Goal: Information Seeking & Learning: Learn about a topic

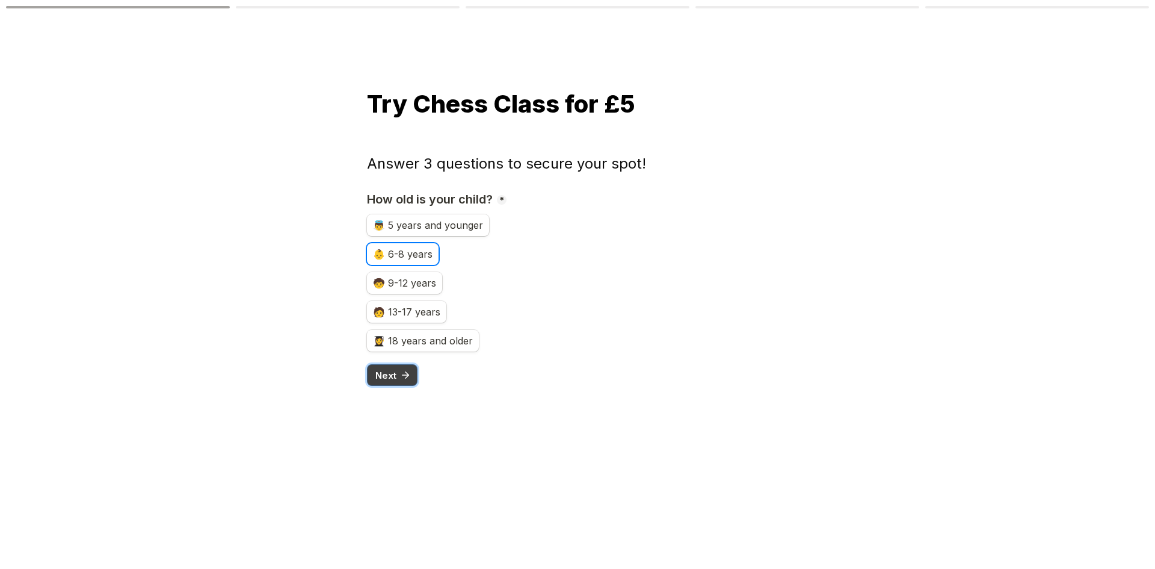
click at [387, 379] on span "Next" at bounding box center [386, 375] width 21 height 9
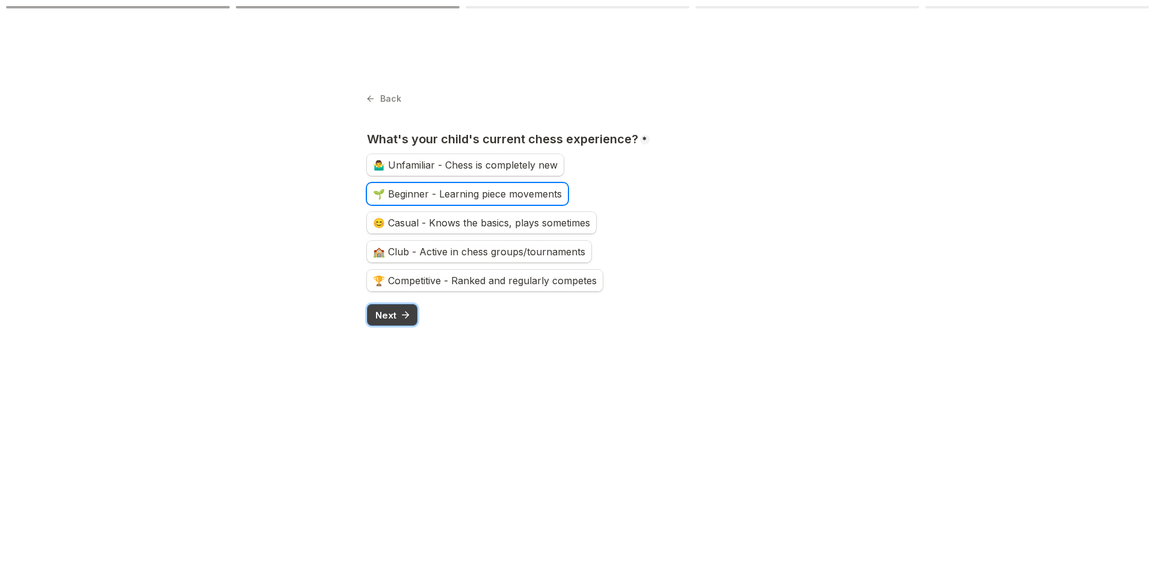
click at [386, 318] on span "Next" at bounding box center [386, 315] width 21 height 9
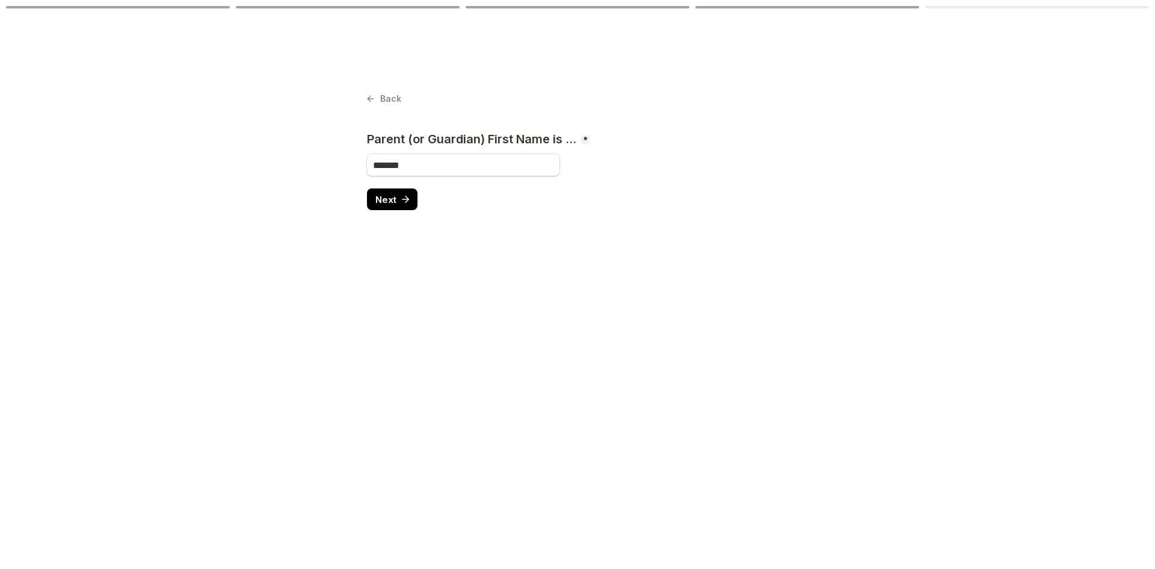
click at [374, 89] on main "Back Page 4 of 5 Parent (or Guardian) First Name is ... * Required ******* Next" at bounding box center [577, 284] width 1155 height 569
click at [379, 99] on button "Back" at bounding box center [384, 98] width 34 height 17
click at [394, 205] on button "Next" at bounding box center [392, 199] width 51 height 22
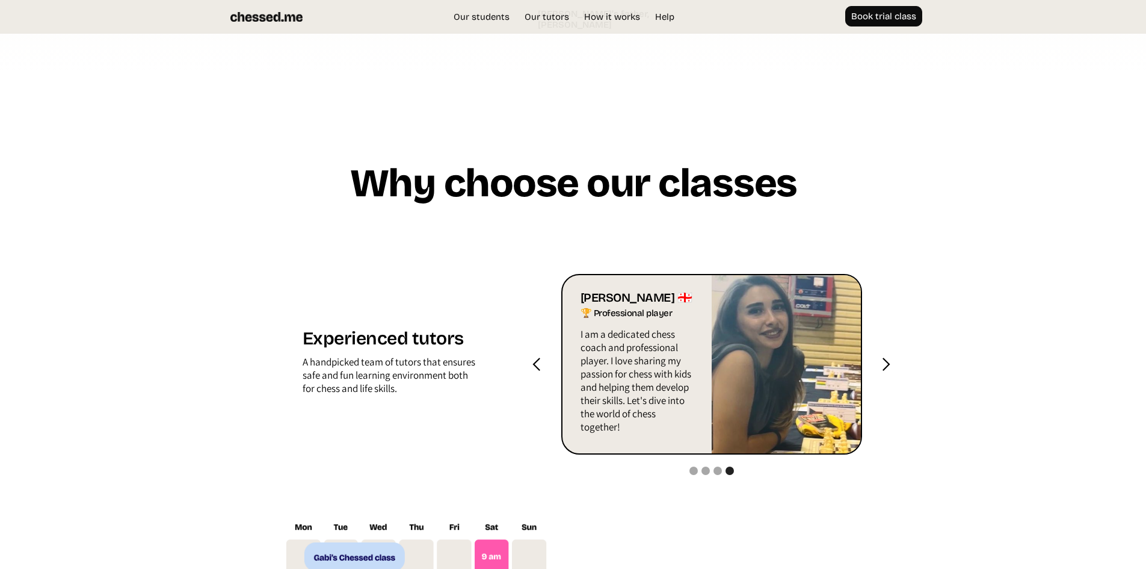
scroll to position [1083, 0]
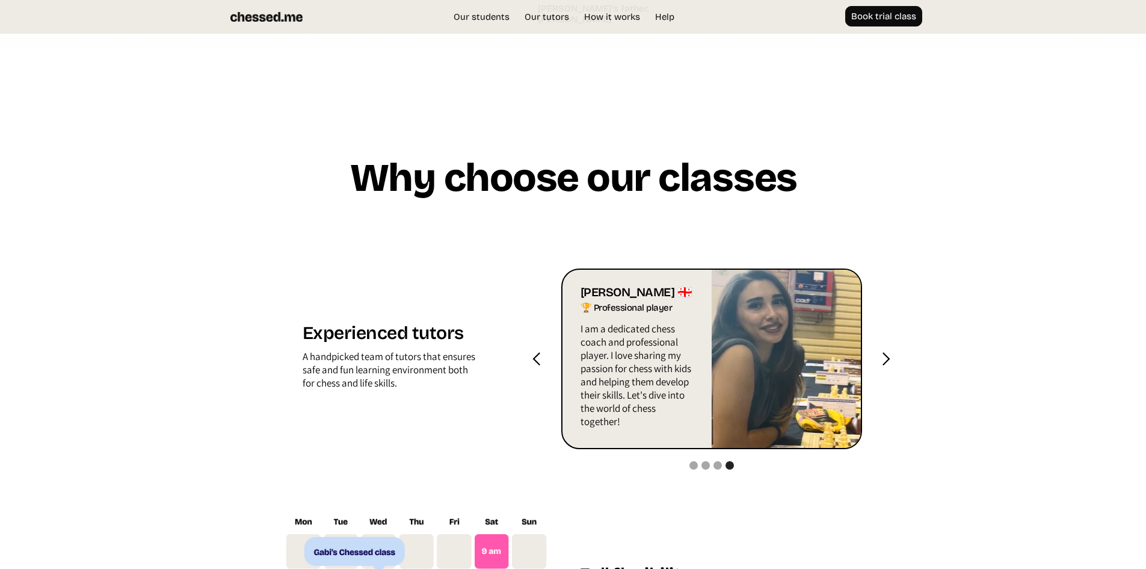
click at [881, 366] on div "next slide" at bounding box center [886, 358] width 15 height 15
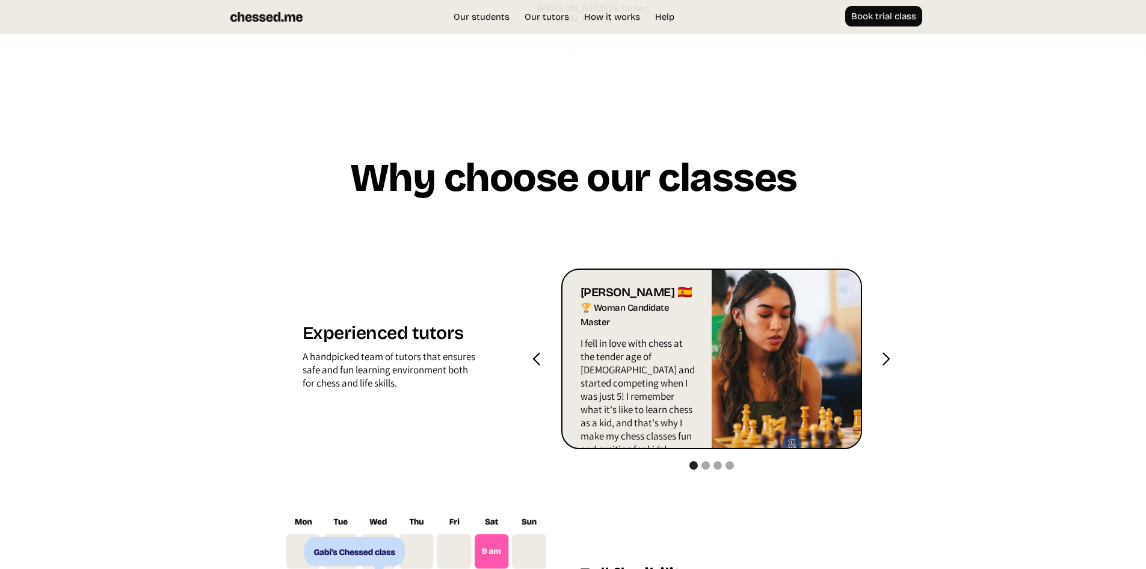
click at [882, 366] on div "next slide" at bounding box center [886, 358] width 15 height 15
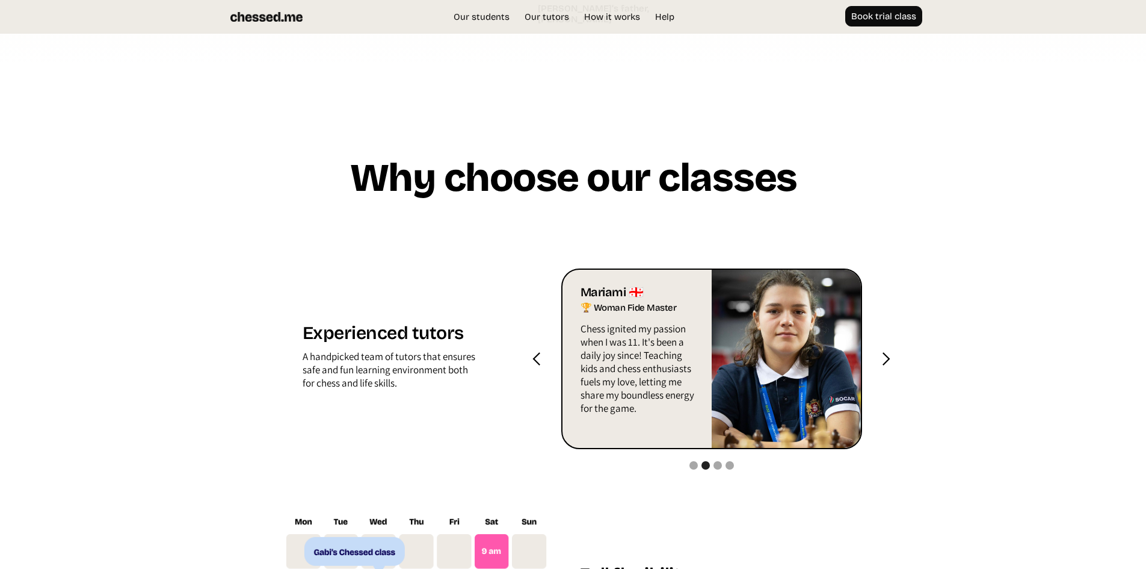
click at [882, 366] on div "next slide" at bounding box center [886, 358] width 15 height 15
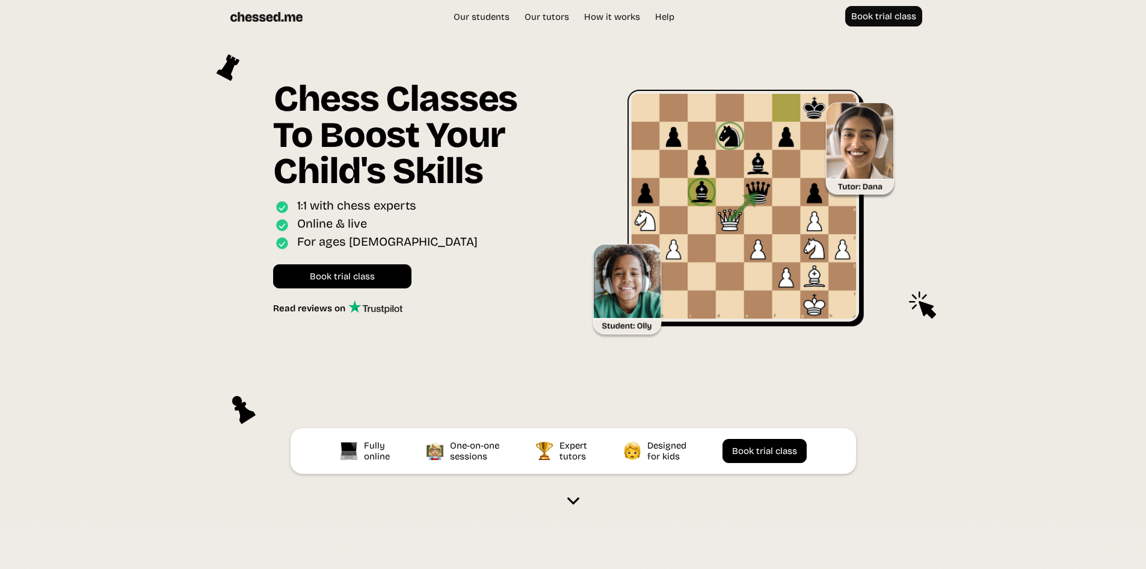
scroll to position [0, 0]
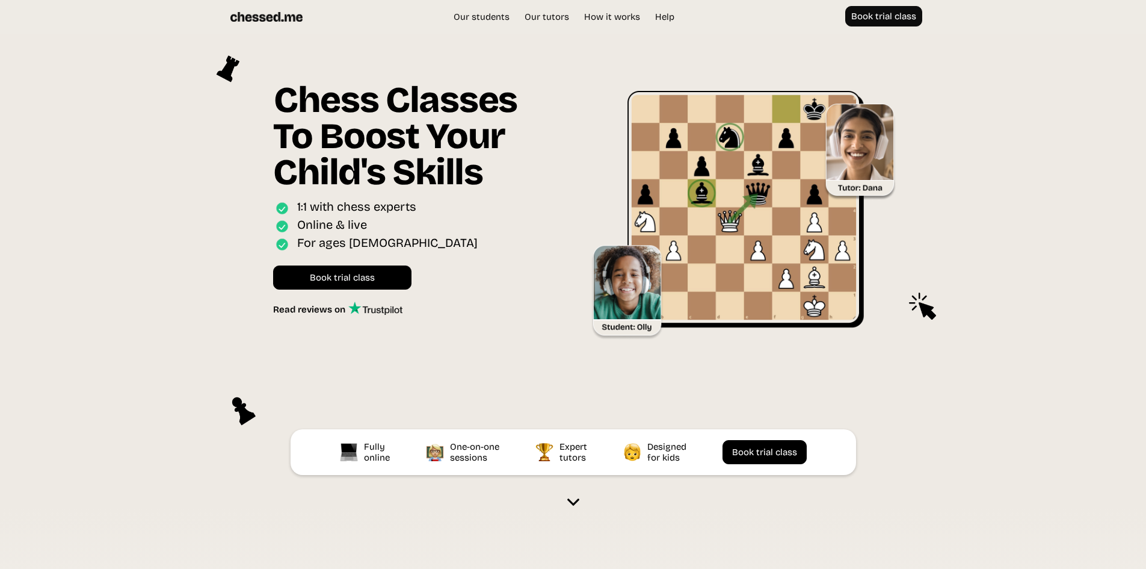
click at [686, 33] on div "Our students Our tutors Price How it works Help Book trial class UK EU US Book …" at bounding box center [573, 17] width 722 height 34
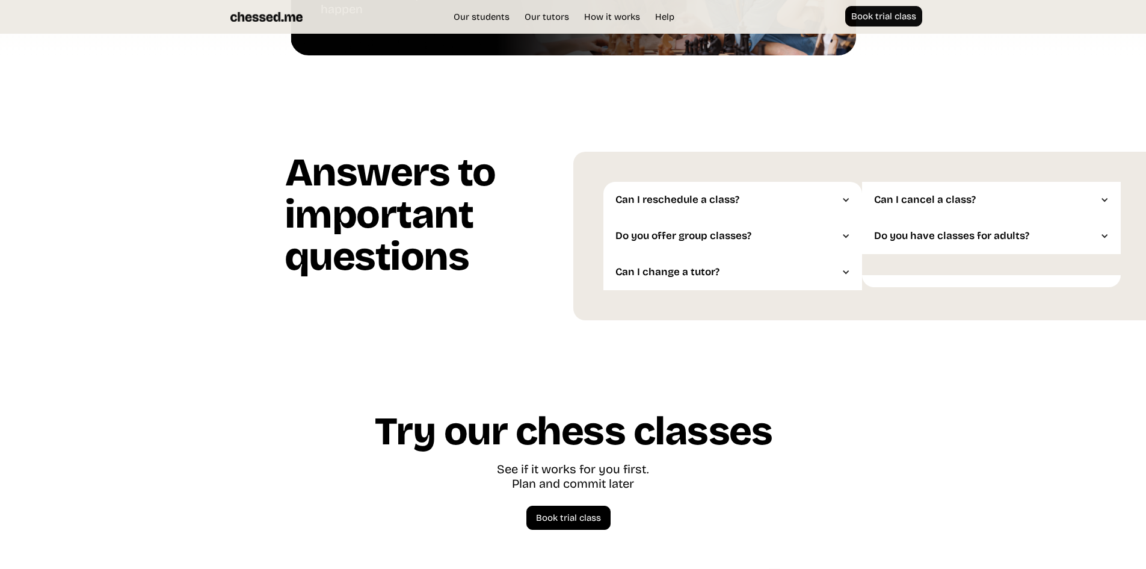
scroll to position [3048, 0]
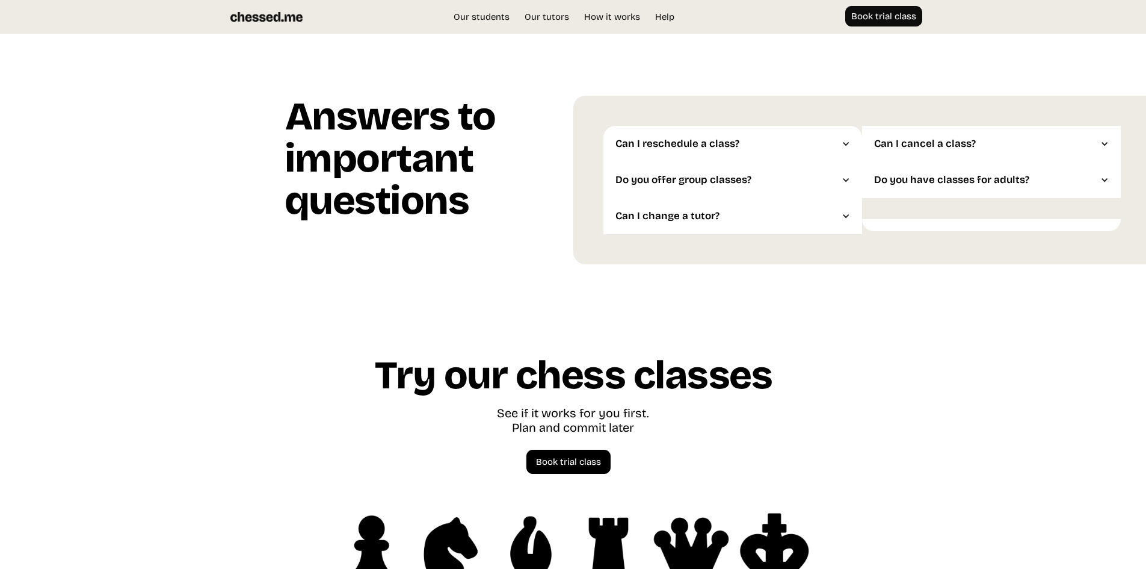
click at [874, 186] on div "Do you have classes for adults?" at bounding box center [985, 180] width 223 height 12
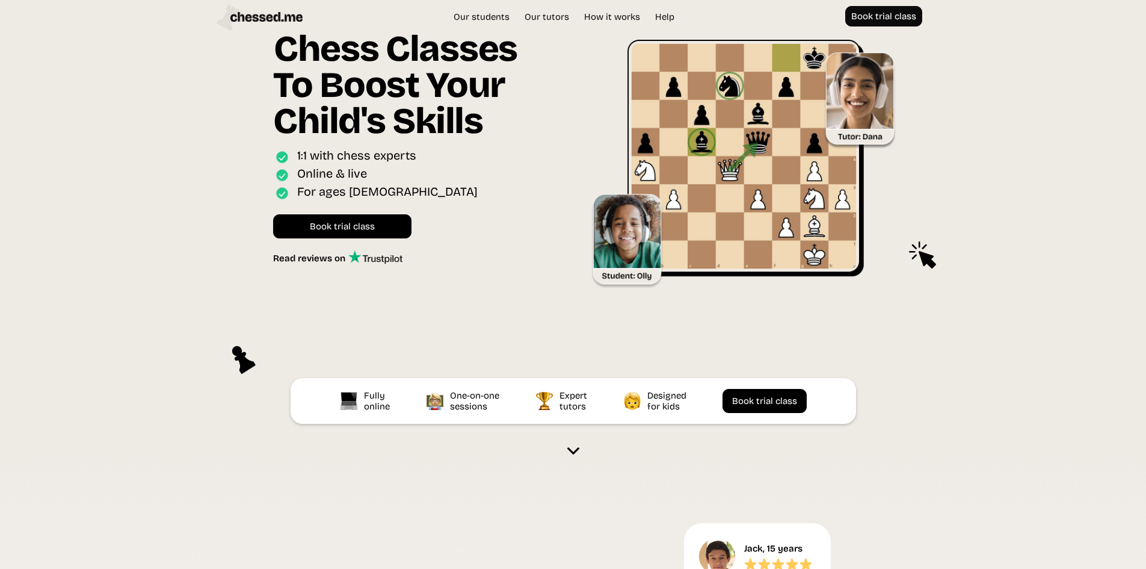
scroll to position [0, 0]
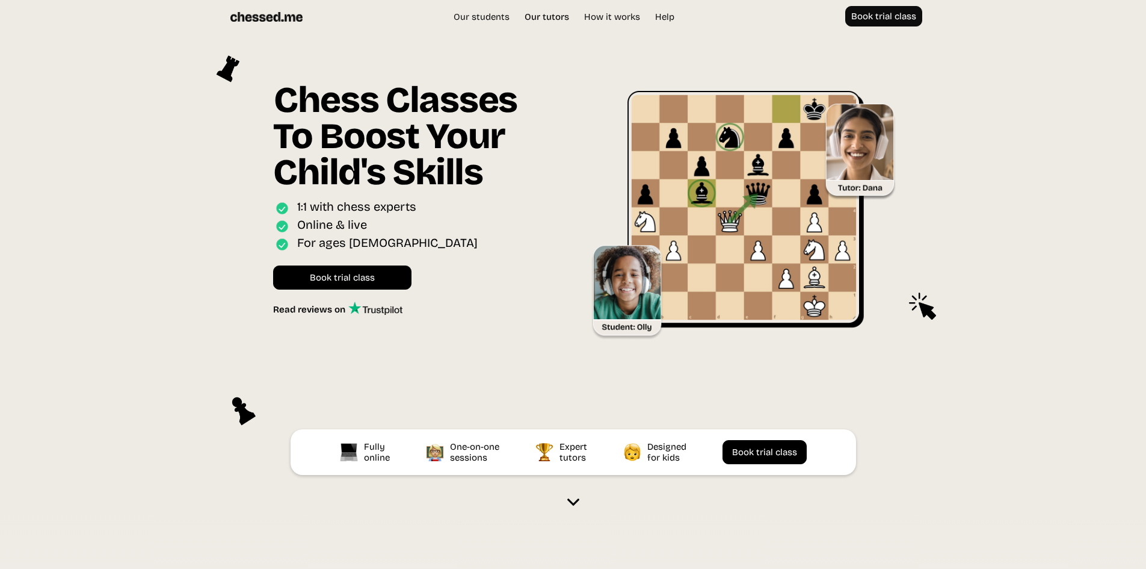
click at [542, 14] on link "Our tutors" at bounding box center [547, 17] width 57 height 12
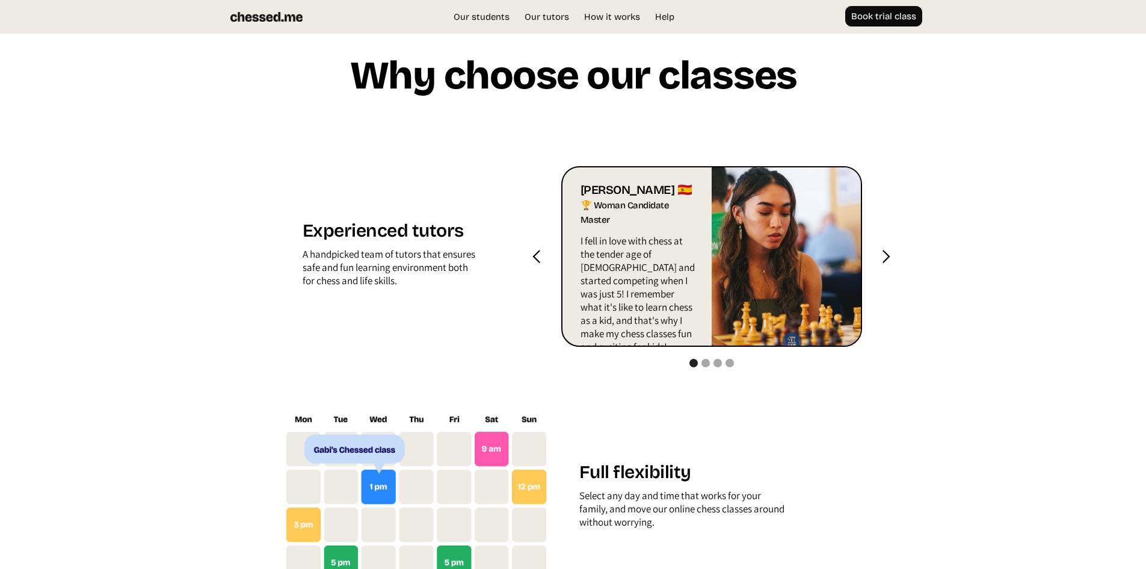
scroll to position [1192, 0]
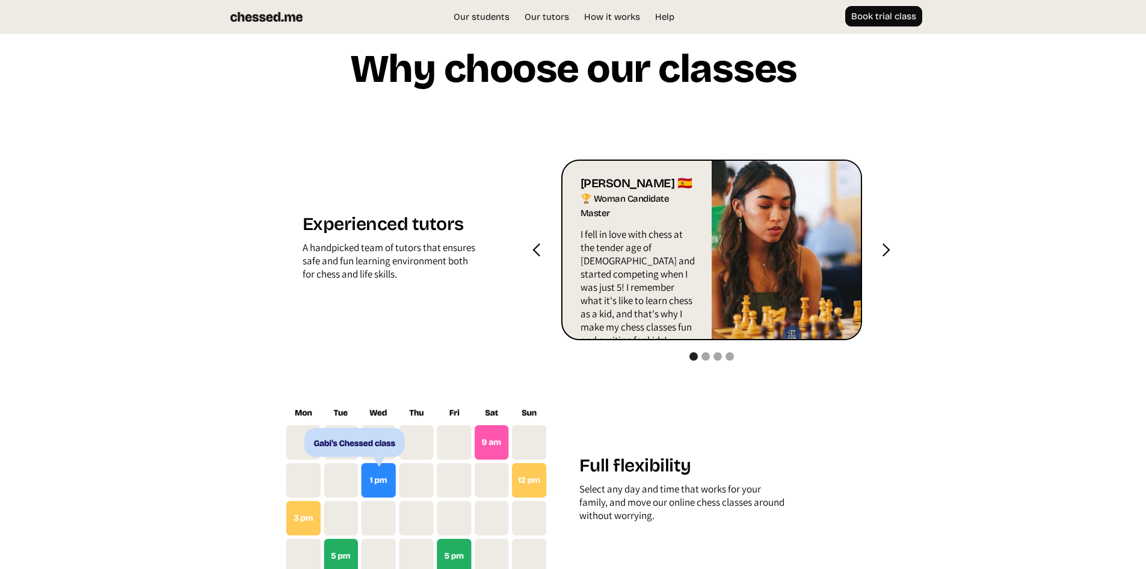
click at [886, 258] on div "next slide" at bounding box center [886, 250] width 15 height 15
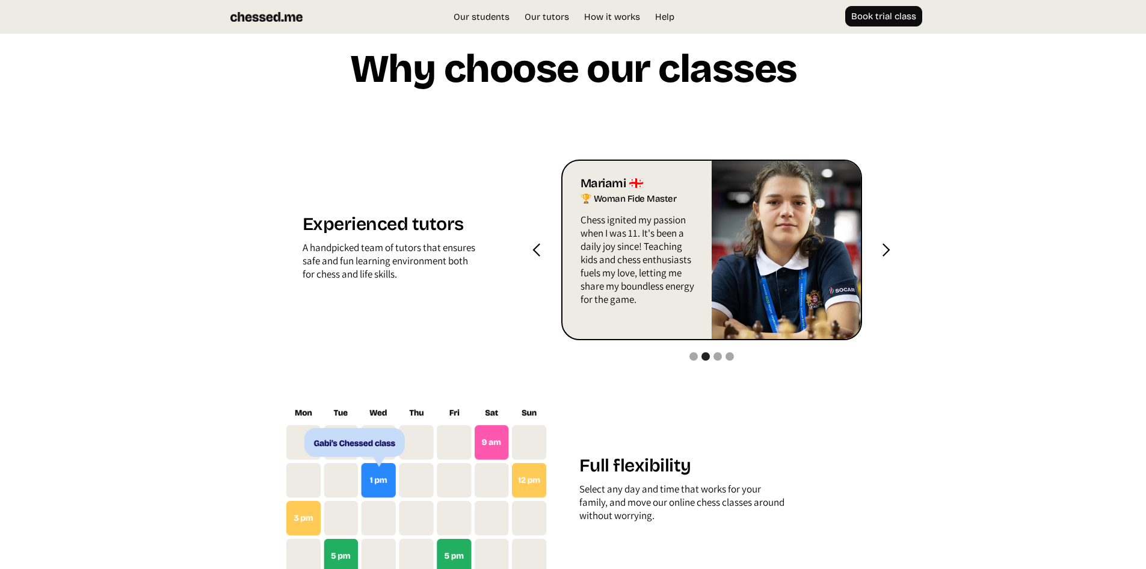
click at [882, 258] on div "next slide" at bounding box center [886, 250] width 15 height 15
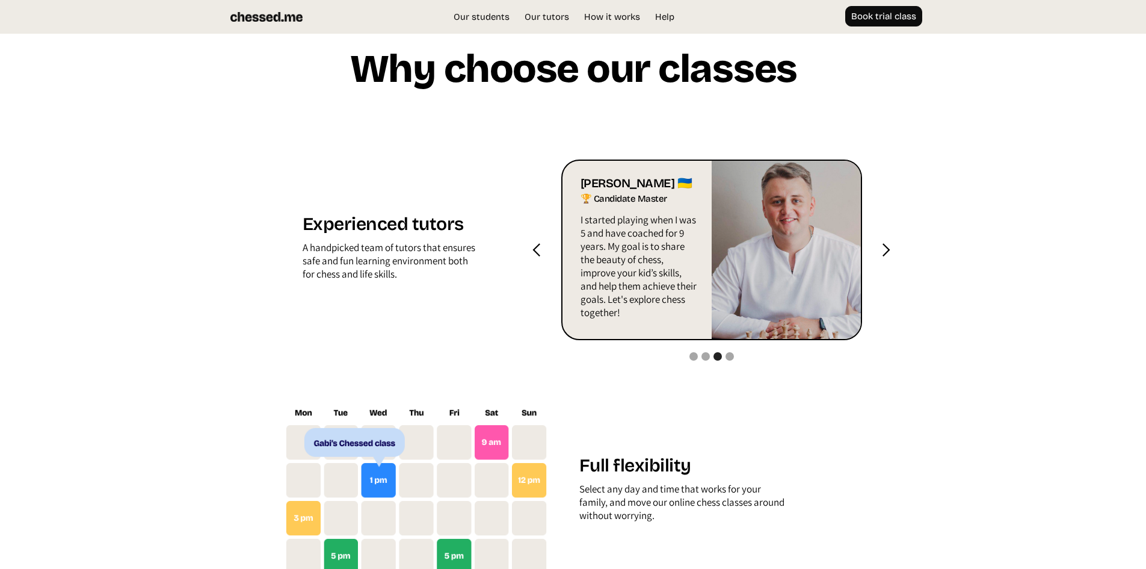
click at [882, 258] on div "next slide" at bounding box center [886, 250] width 15 height 15
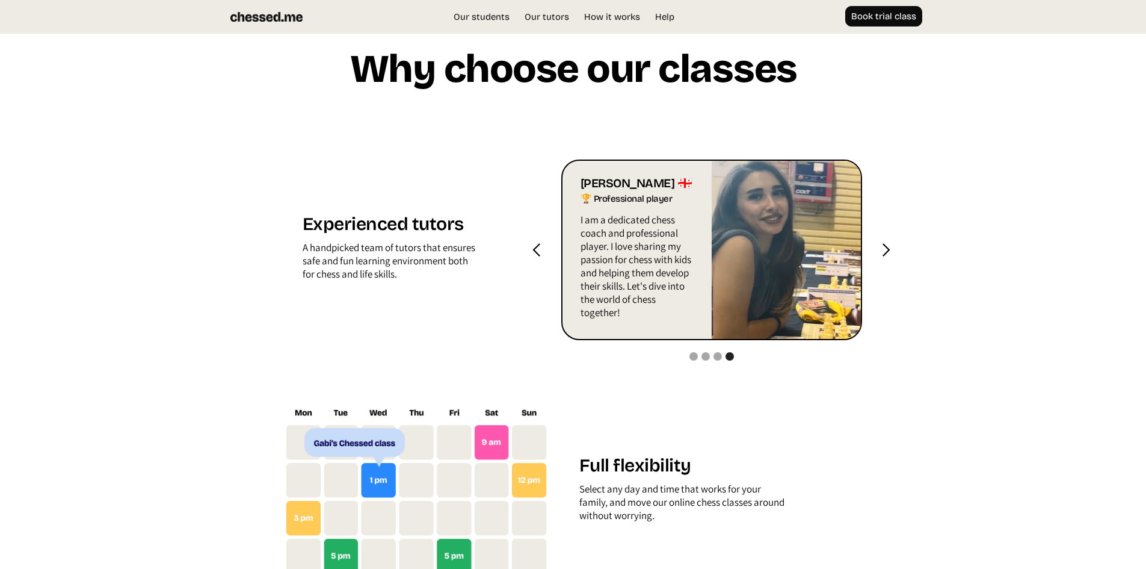
click at [882, 258] on div "next slide" at bounding box center [886, 250] width 15 height 15
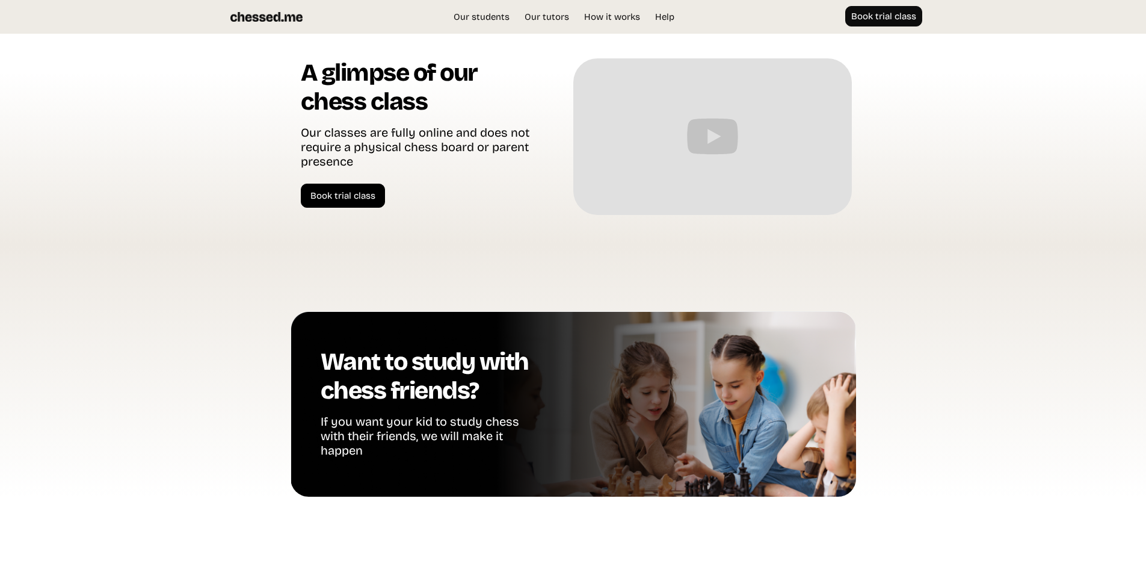
scroll to position [2529, 0]
